Goal: Navigation & Orientation: Find specific page/section

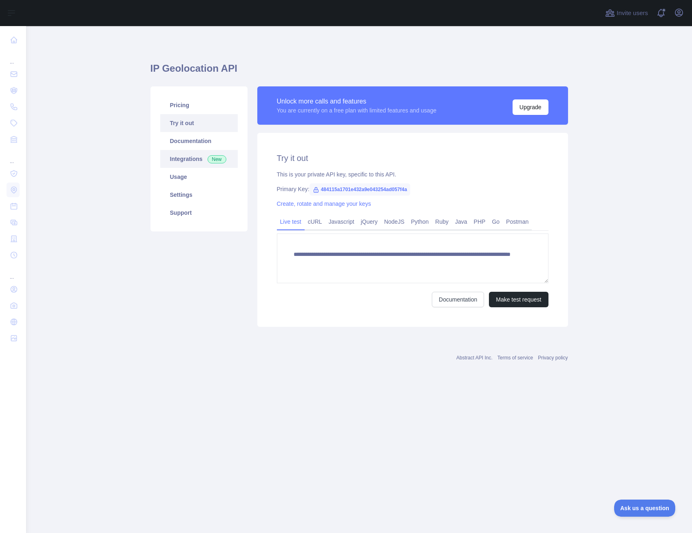
click at [204, 160] on link "Integrations New" at bounding box center [198, 159] width 77 height 18
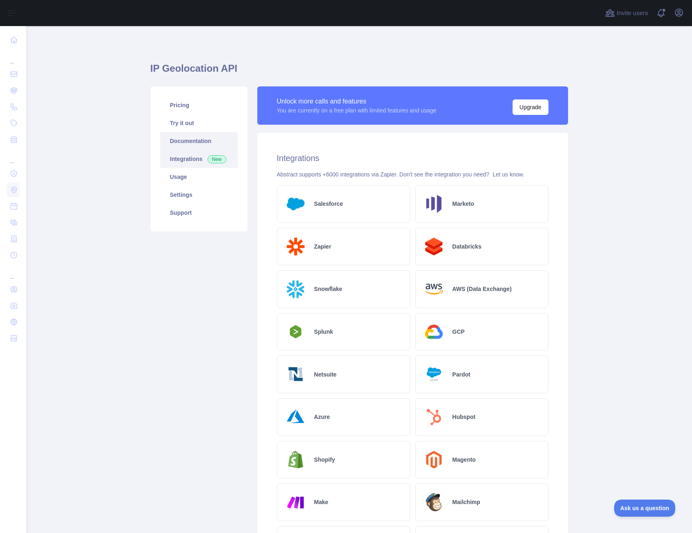
click at [196, 138] on link "Documentation" at bounding box center [198, 141] width 77 height 18
click at [207, 175] on link "Usage" at bounding box center [198, 177] width 77 height 18
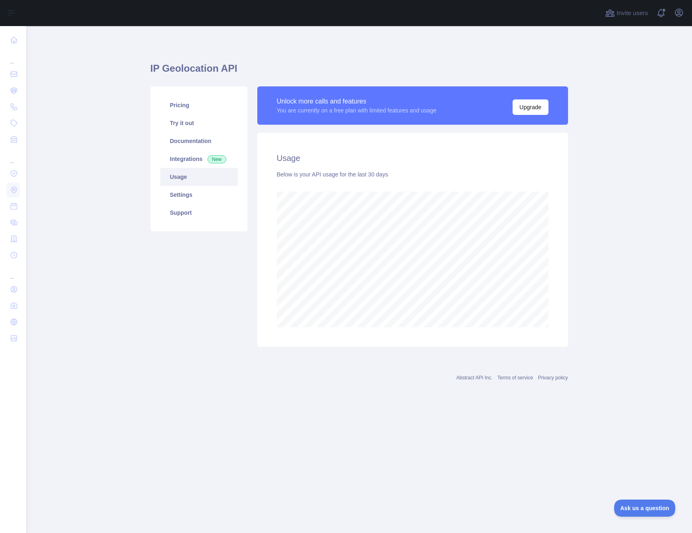
scroll to position [507, 666]
click at [202, 210] on link "Support" at bounding box center [198, 213] width 77 height 18
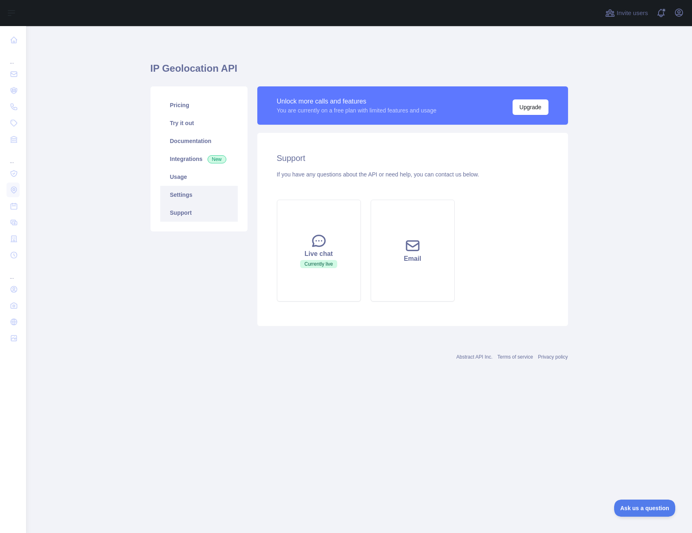
click at [195, 199] on link "Settings" at bounding box center [198, 195] width 77 height 18
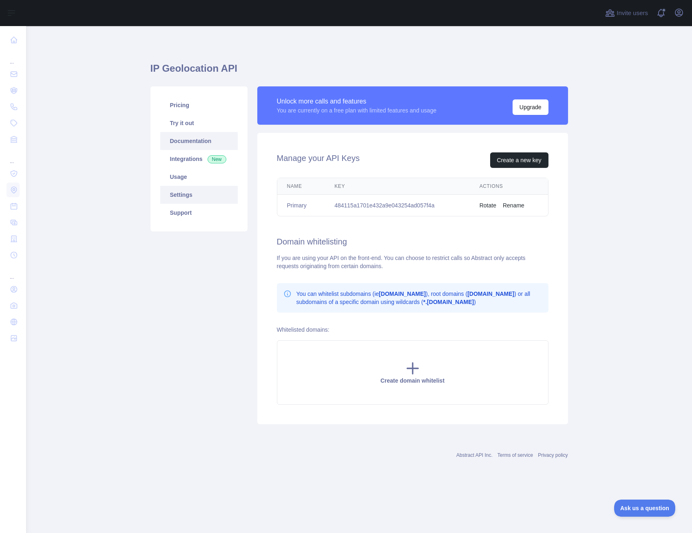
click at [197, 144] on link "Documentation" at bounding box center [198, 141] width 77 height 18
click at [168, 128] on link "Try it out" at bounding box center [198, 123] width 77 height 18
